Goal: Use online tool/utility: Utilize a website feature to perform a specific function

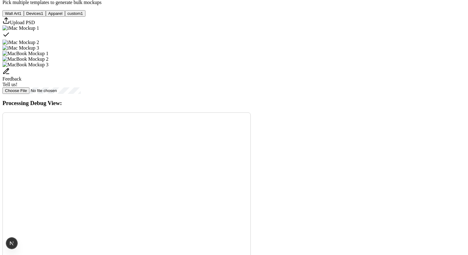
scroll to position [247, 0]
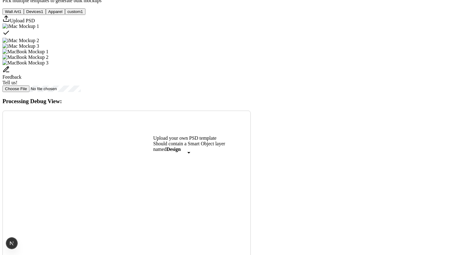
click at [192, 24] on div "Upload PSD" at bounding box center [233, 19] width 463 height 9
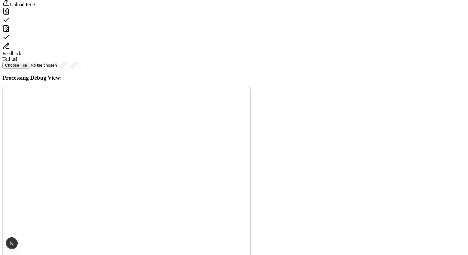
scroll to position [260, 0]
click at [275, 44] on div "Select template macbook3.psd" at bounding box center [233, 40] width 463 height 9
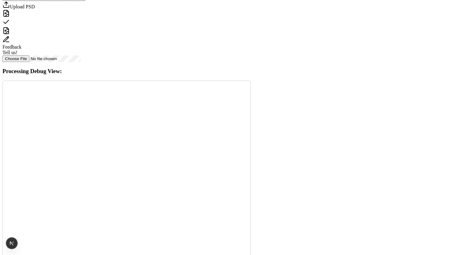
click at [10, 34] on icon "Select template macbook3.psd" at bounding box center [5, 30] width 7 height 7
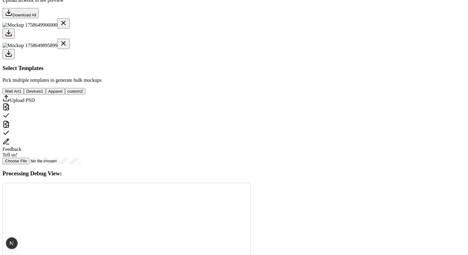
scroll to position [212, 0]
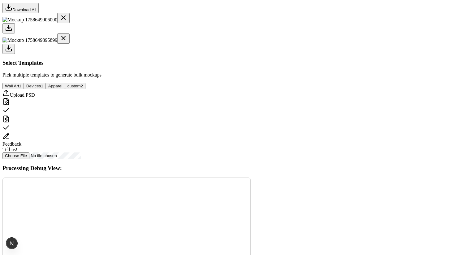
click at [24, 89] on button "Wall Art 1" at bounding box center [12, 86] width 21 height 6
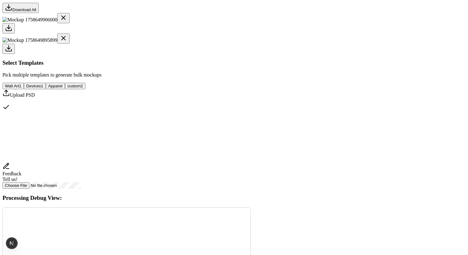
click at [234, 112] on div "Select template Framed Poster" at bounding box center [233, 107] width 463 height 9
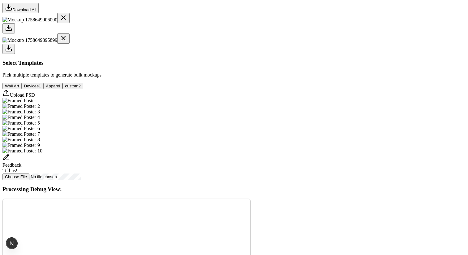
click at [43, 89] on button "Devices 1" at bounding box center [32, 86] width 22 height 6
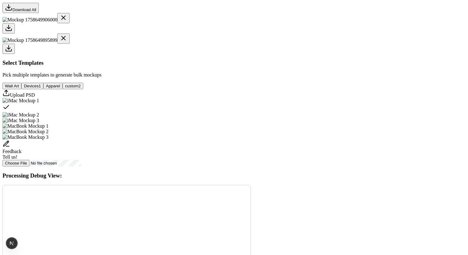
click at [227, 112] on div "Select template iMac Mockup 1" at bounding box center [233, 107] width 463 height 9
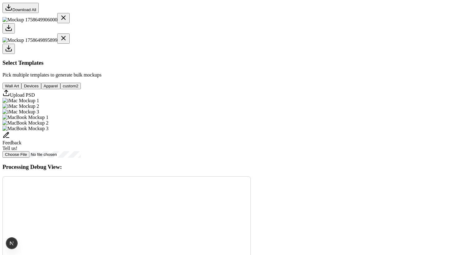
click at [81, 89] on button "custom 2" at bounding box center [70, 86] width 20 height 6
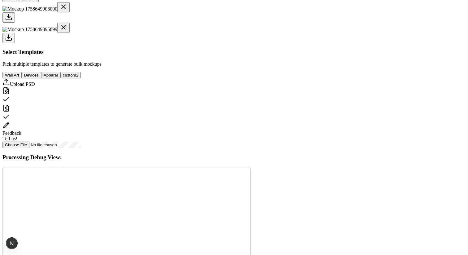
scroll to position [216, 0]
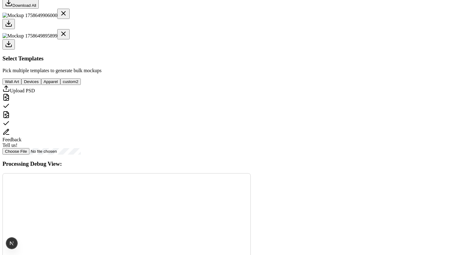
click at [246, 111] on div "Select template macbook2.psd" at bounding box center [233, 106] width 463 height 9
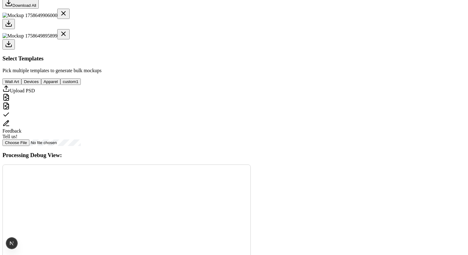
click at [279, 119] on div "Select template macbook3.psd" at bounding box center [233, 115] width 463 height 9
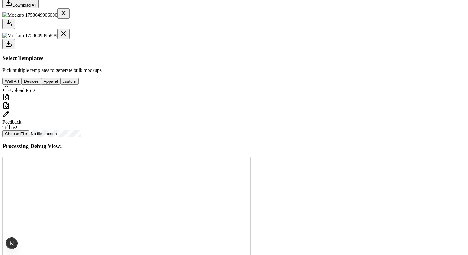
click at [10, 109] on icon "Select template macbook3.psd" at bounding box center [5, 105] width 7 height 7
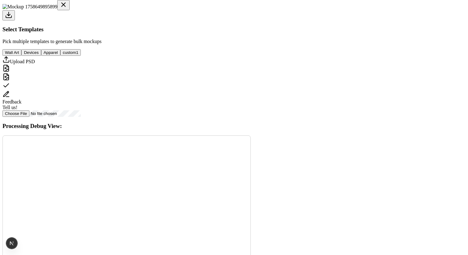
scroll to position [236, 0]
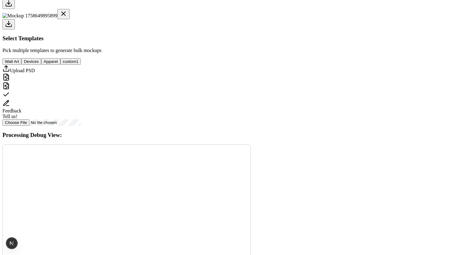
click at [21, 65] on button "Wall Art" at bounding box center [11, 61] width 19 height 6
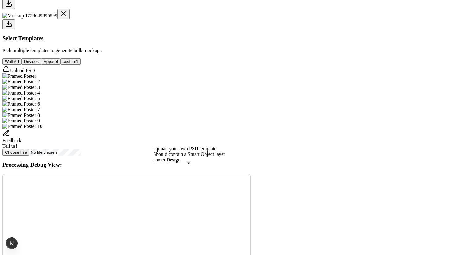
click at [36, 79] on img "Select template Framed Poster" at bounding box center [19, 76] width 34 height 6
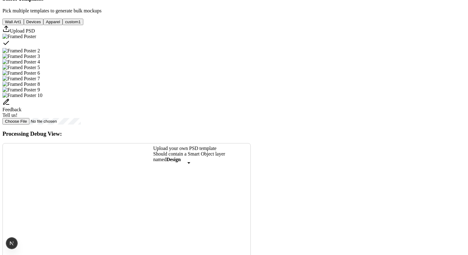
click at [10, 32] on icon "Upload custom PSD template" at bounding box center [5, 28] width 7 height 7
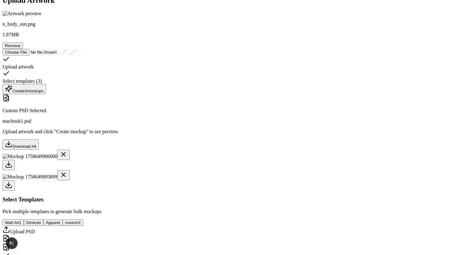
scroll to position [74, 0]
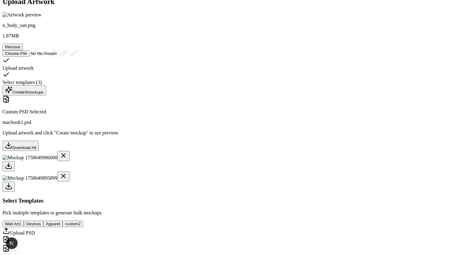
click at [23, 50] on button "Remove" at bounding box center [12, 47] width 20 height 6
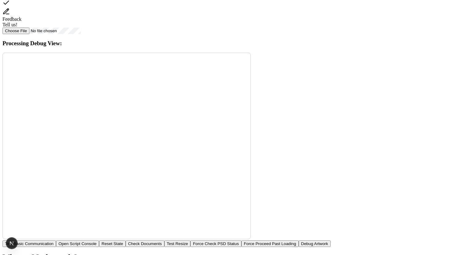
scroll to position [332, 0]
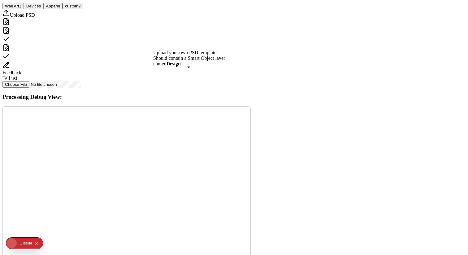
scroll to position [215, 0]
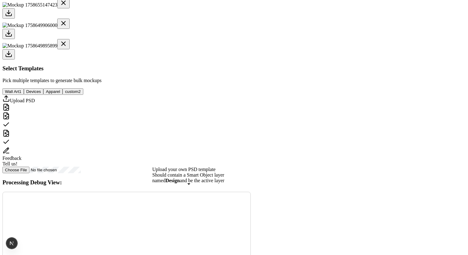
scroll to position [229, 0]
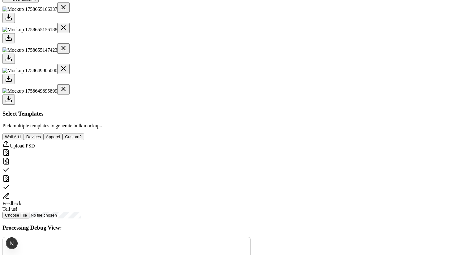
scroll to position [75, 0]
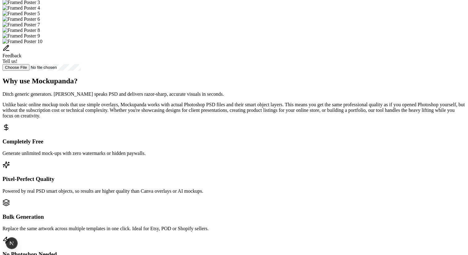
scroll to position [228, 0]
click at [222, 70] on div "Select Templates Pick multiple templates to generate bulk mockups Wall Art 1 De…" at bounding box center [233, 0] width 463 height 140
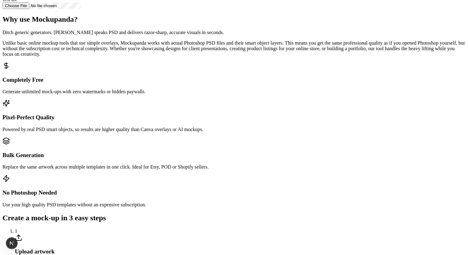
scroll to position [258, 0]
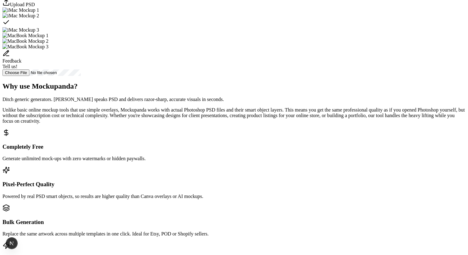
click at [285, 27] on div "Select template iMac Mockup 2" at bounding box center [233, 23] width 463 height 9
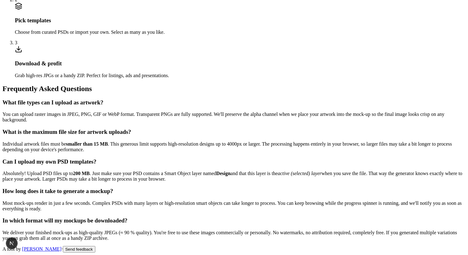
scroll to position [928, 0]
